Goal: Task Accomplishment & Management: Manage account settings

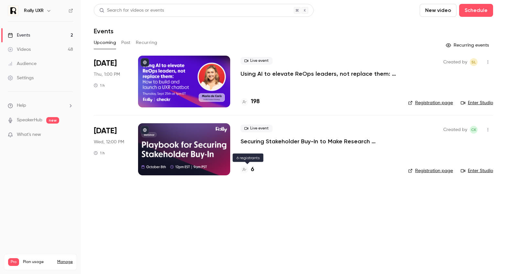
click at [250, 166] on div "6" at bounding box center [247, 169] width 14 height 9
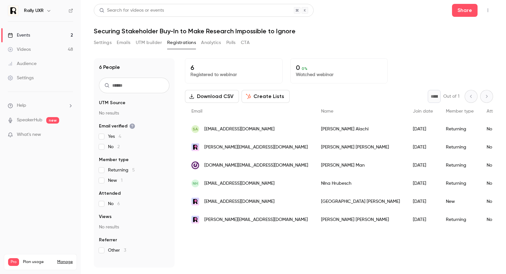
click at [104, 42] on button "Settings" at bounding box center [103, 42] width 18 height 10
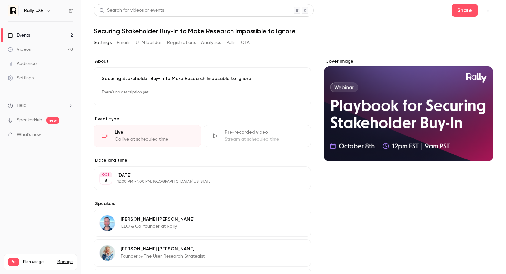
click at [123, 43] on button "Emails" at bounding box center [124, 42] width 14 height 10
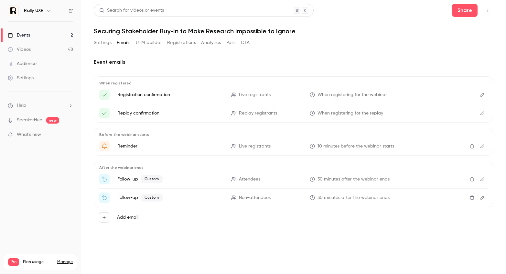
click at [482, 95] on icon "Edit" at bounding box center [482, 94] width 5 height 5
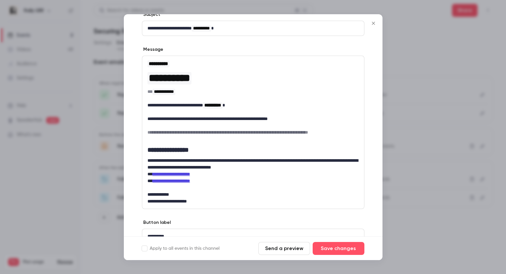
scroll to position [72, 0]
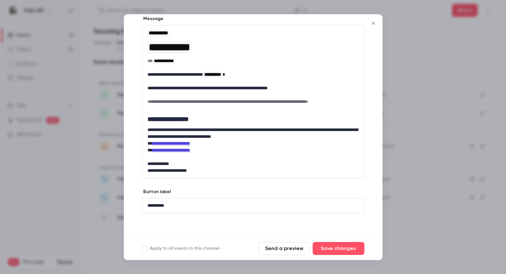
click at [367, 26] on div "**********" at bounding box center [253, 109] width 258 height 256
click at [376, 23] on icon "Close" at bounding box center [373, 23] width 8 height 5
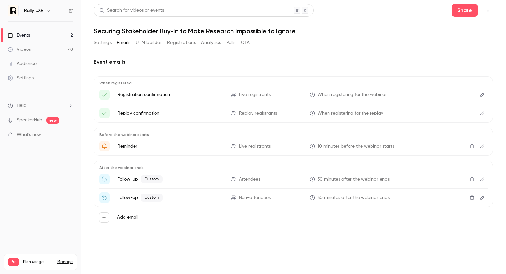
click at [480, 111] on icon "Edit" at bounding box center [482, 113] width 5 height 5
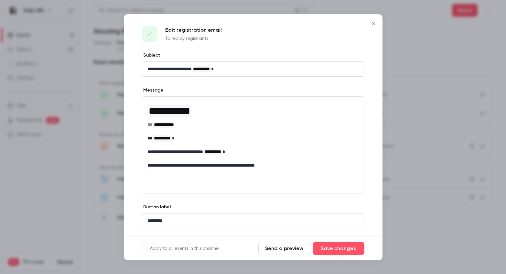
scroll to position [16, 0]
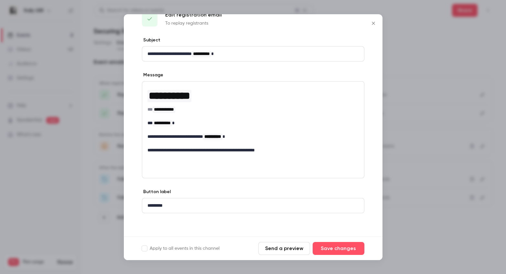
click at [372, 22] on icon "Close" at bounding box center [373, 23] width 3 height 3
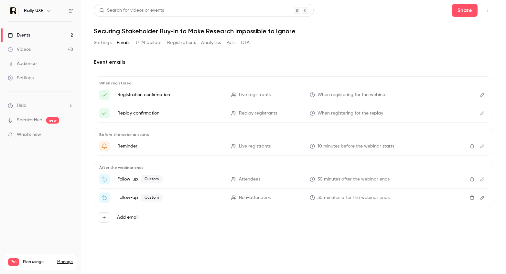
click at [482, 149] on button "Edit" at bounding box center [482, 146] width 10 height 10
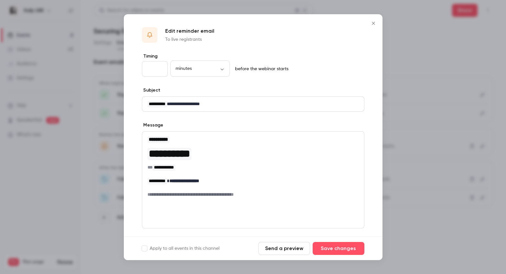
click at [372, 21] on icon "Close" at bounding box center [373, 23] width 8 height 5
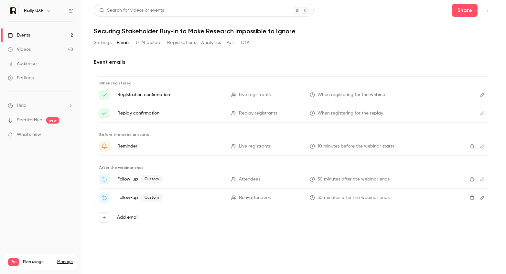
click at [480, 180] on icon "Edit" at bounding box center [482, 179] width 5 height 5
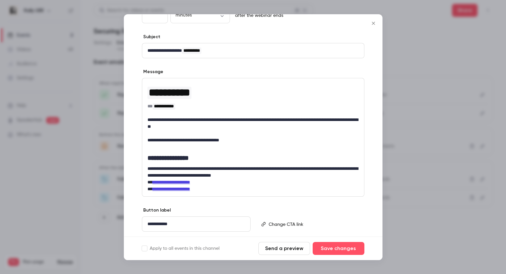
scroll to position [54, 0]
click at [370, 21] on icon "Close" at bounding box center [373, 23] width 8 height 5
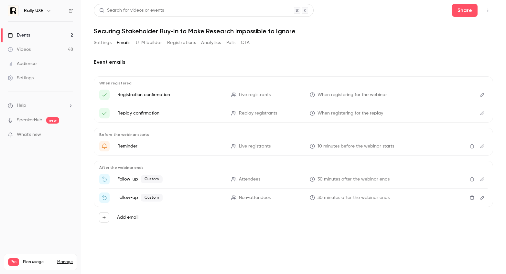
click at [483, 197] on icon "Edit" at bounding box center [482, 197] width 5 height 5
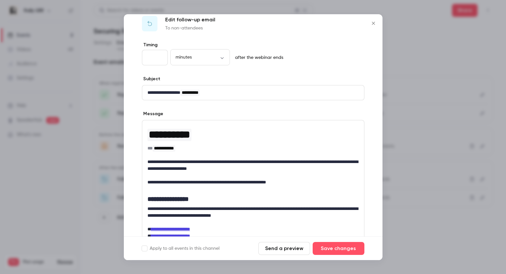
scroll to position [13, 0]
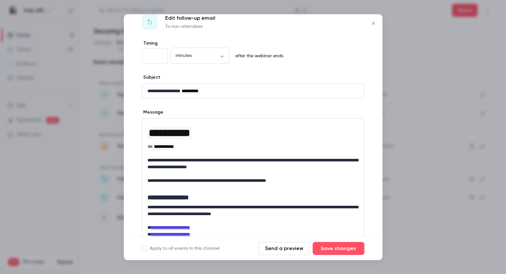
click at [375, 24] on icon "Close" at bounding box center [373, 23] width 8 height 5
